Goal: Information Seeking & Learning: Check status

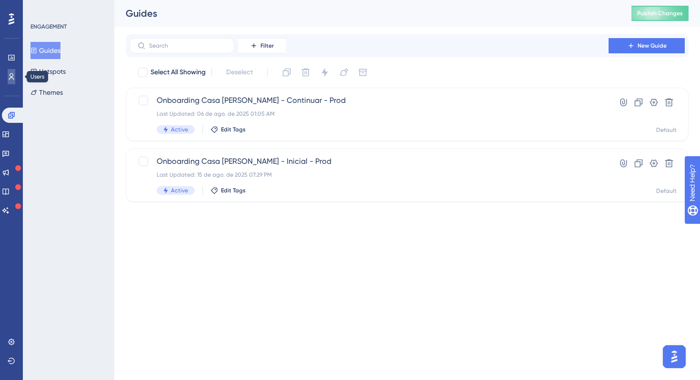
click at [8, 79] on icon at bounding box center [12, 77] width 8 height 8
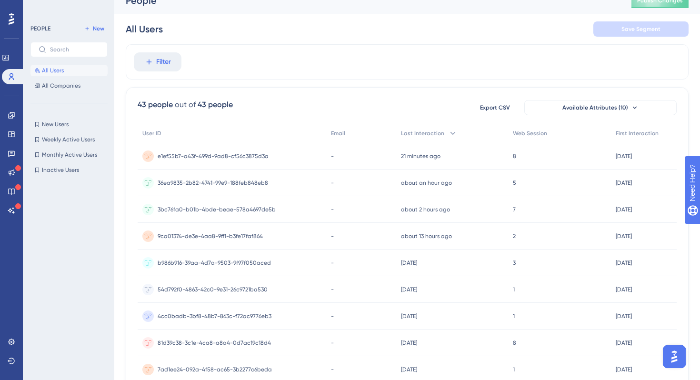
scroll to position [19, 0]
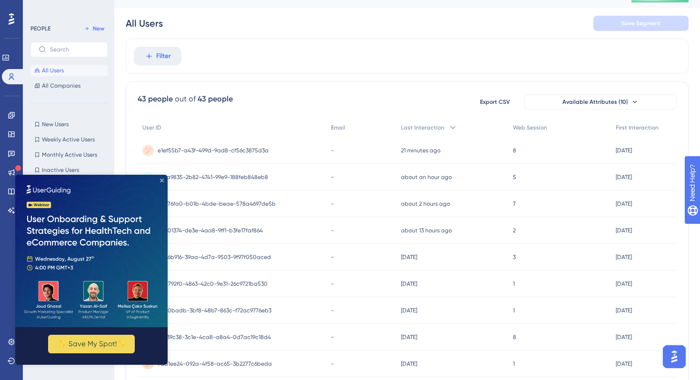
click at [163, 180] on icon "Close Preview" at bounding box center [162, 180] width 4 height 4
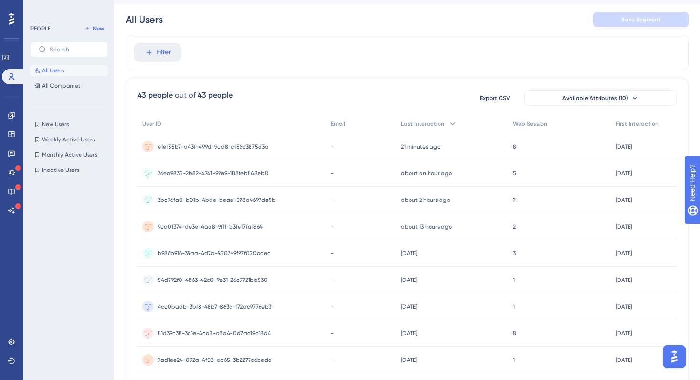
scroll to position [23, 0]
click at [253, 175] on span "36ea9835-2b82-4741-99e9-188feb848eb8" at bounding box center [213, 172] width 110 height 8
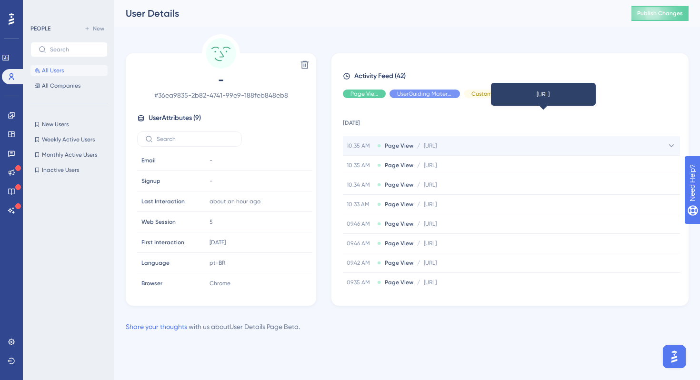
click at [436, 145] on span "[URL]" at bounding box center [430, 146] width 13 height 8
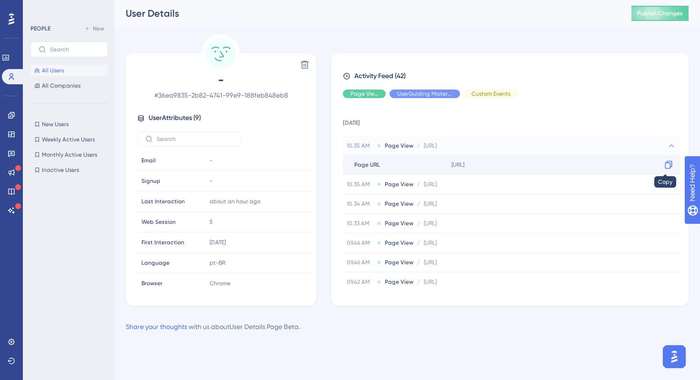
click at [667, 165] on icon at bounding box center [668, 165] width 10 height 10
click at [14, 79] on icon at bounding box center [12, 77] width 8 height 8
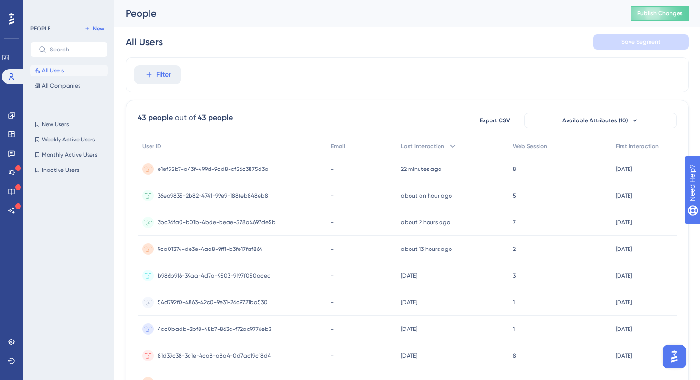
click at [357, 224] on div "-" at bounding box center [360, 222] width 69 height 27
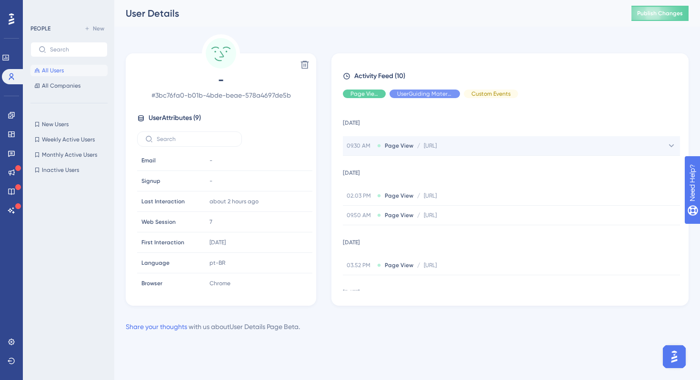
click at [499, 150] on div "09.30 AM Page View / [URL] [URL]" at bounding box center [511, 145] width 337 height 19
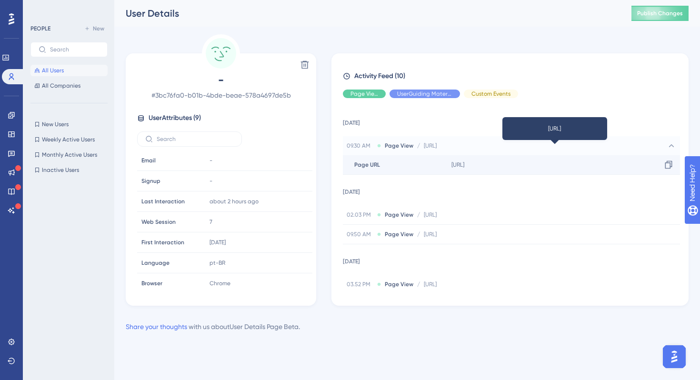
click at [464, 161] on span "[URL]" at bounding box center [457, 165] width 13 height 8
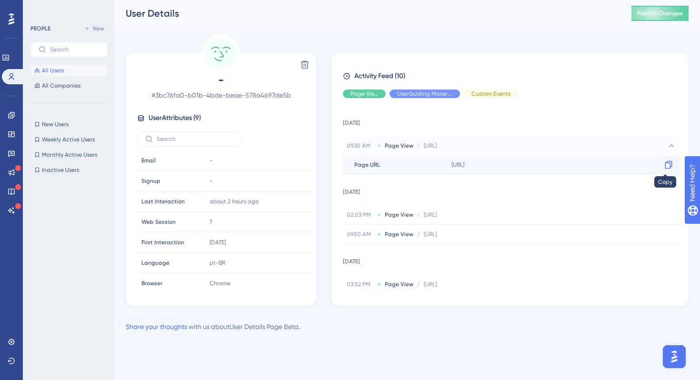
click at [667, 167] on icon at bounding box center [668, 165] width 7 height 8
